Goal: Go to known website: Access a specific website the user already knows

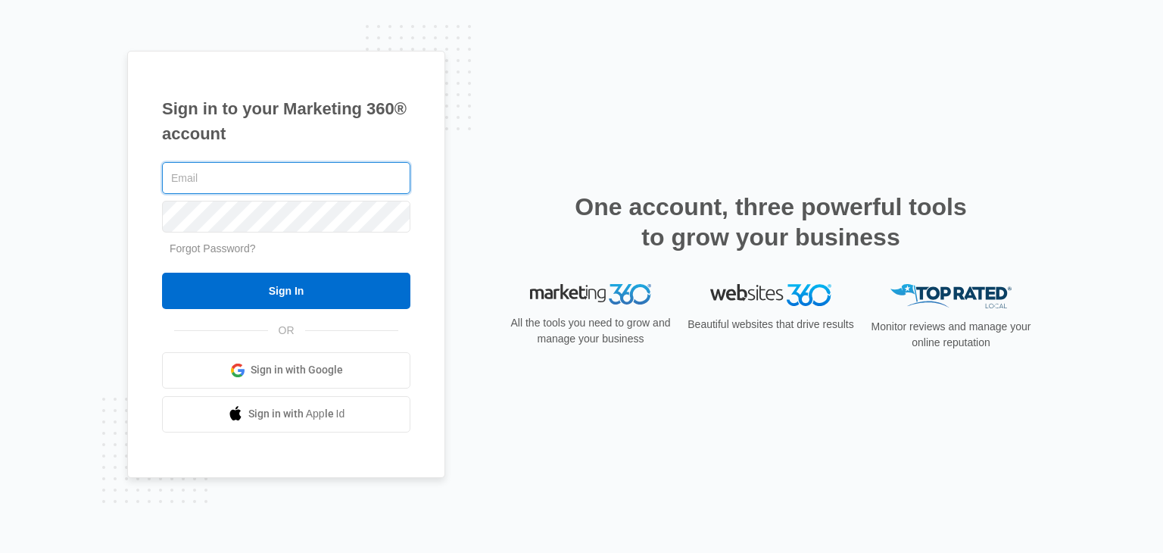
type input "[EMAIL_ADDRESS][DOMAIN_NAME]"
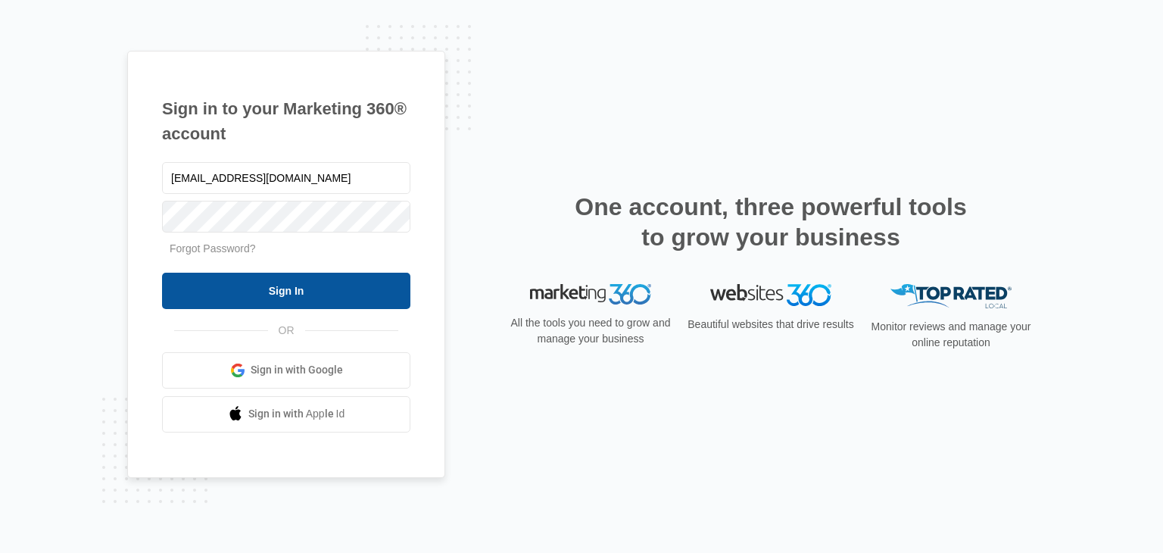
click at [345, 281] on input "Sign In" at bounding box center [286, 291] width 248 height 36
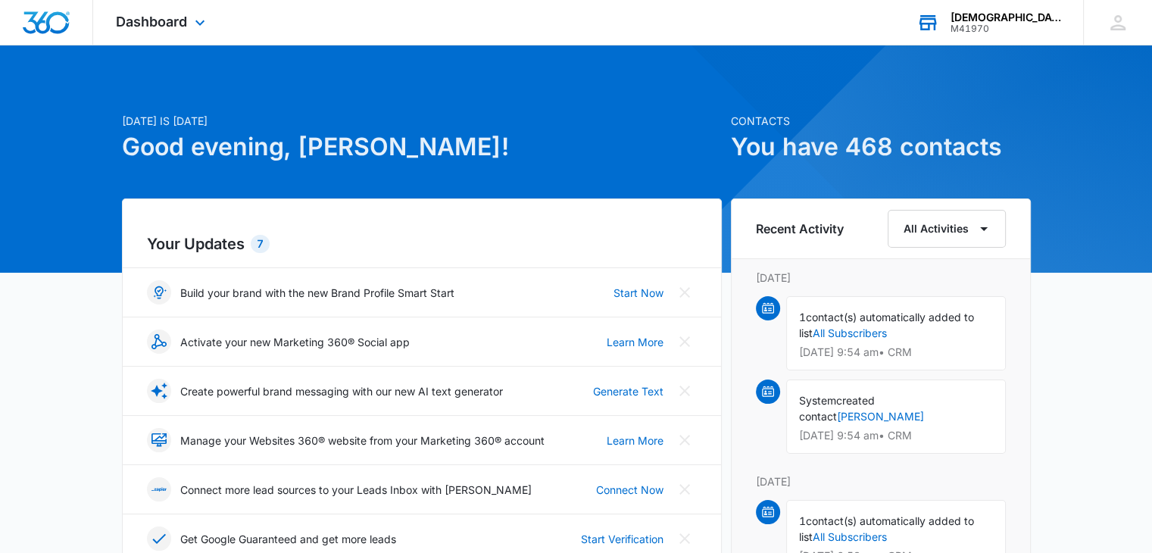
click at [986, 14] on div "[DEMOGRAPHIC_DATA] Division of [DEMOGRAPHIC_DATA] Ministries" at bounding box center [1006, 17] width 111 height 12
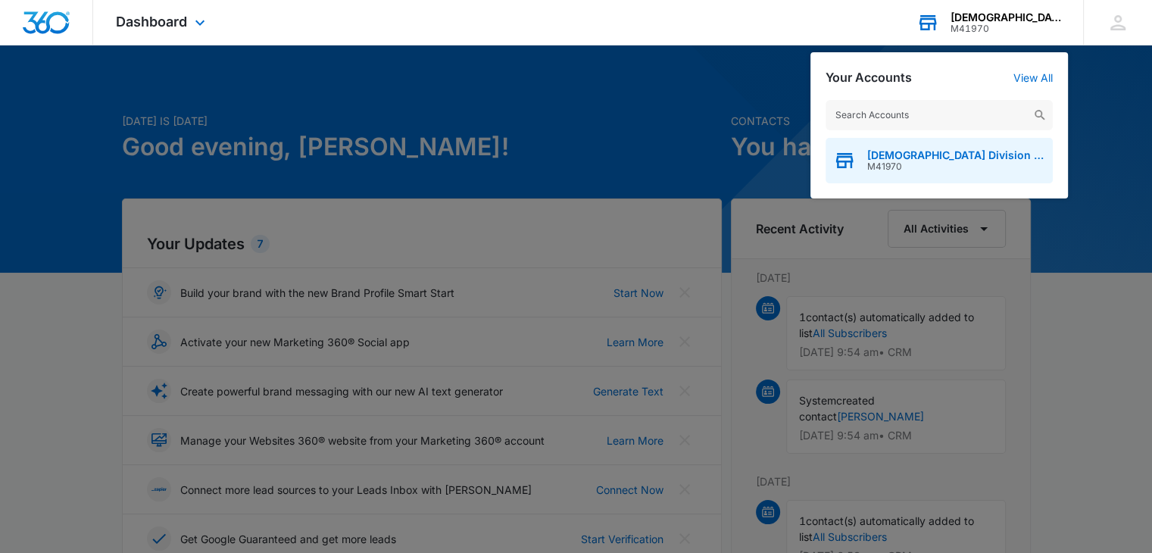
click at [944, 161] on span "M41970" at bounding box center [956, 166] width 178 height 11
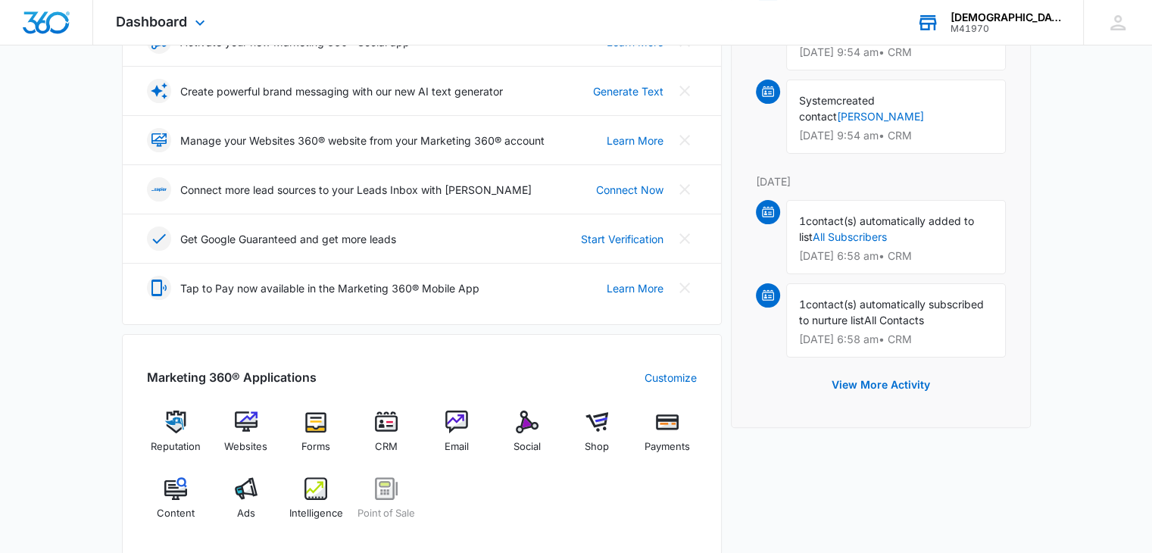
scroll to position [303, 0]
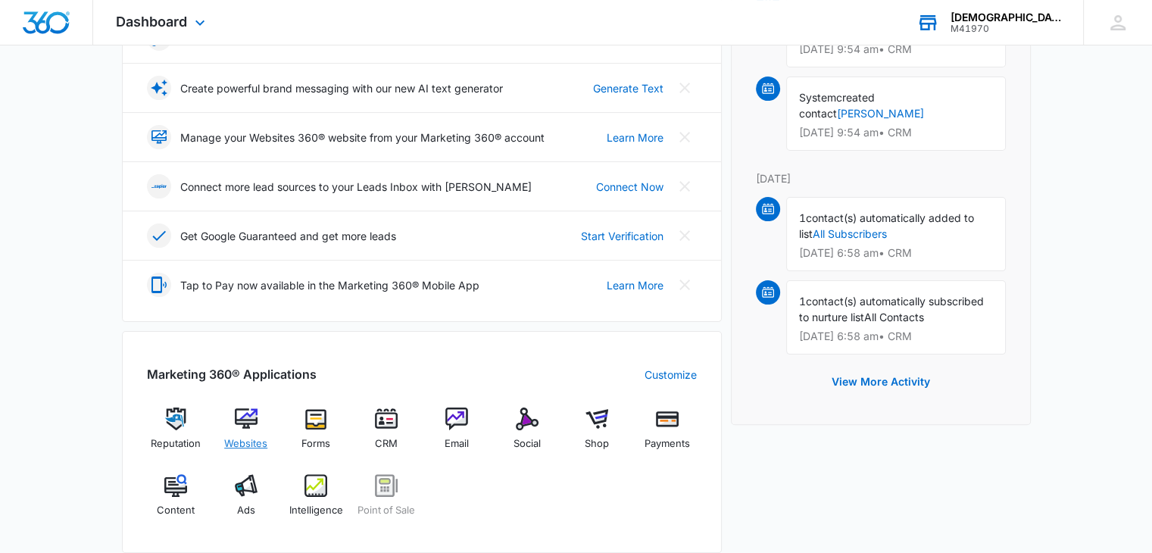
click at [248, 428] on img at bounding box center [246, 419] width 23 height 23
